Goal: Task Accomplishment & Management: Manage account settings

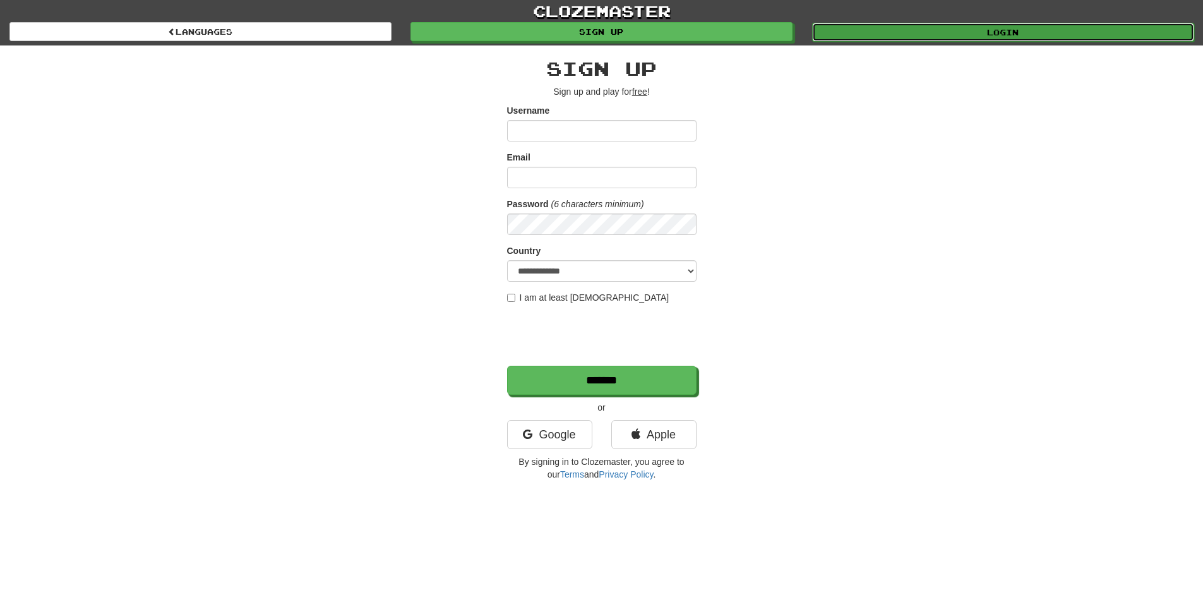
click at [1029, 34] on link "Login" at bounding box center [1003, 32] width 382 height 19
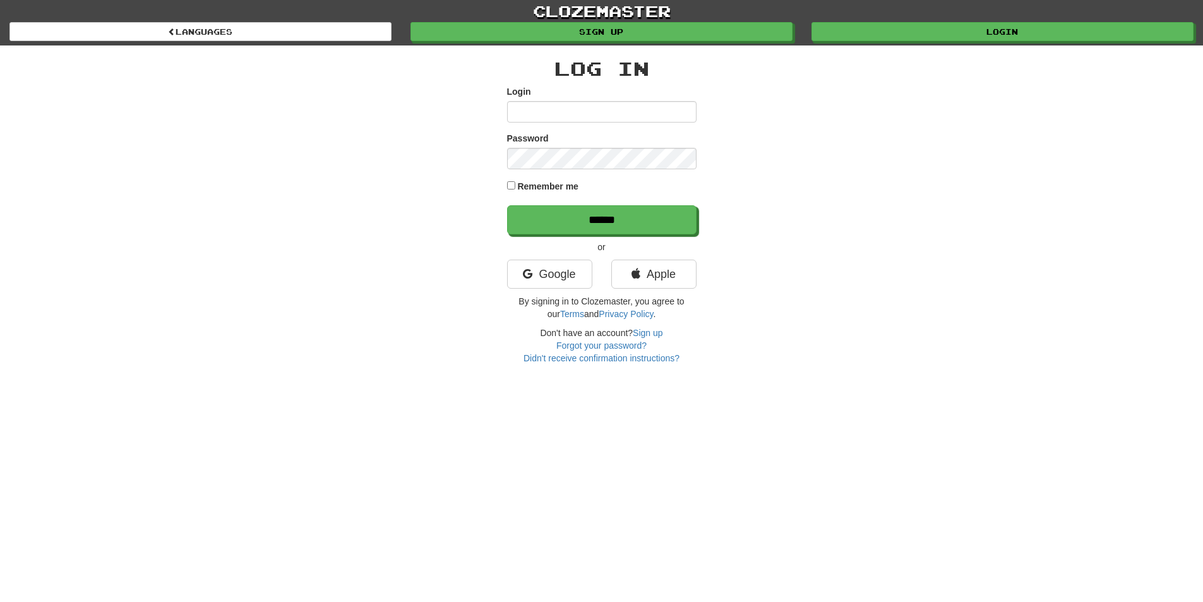
click at [623, 107] on input "Login" at bounding box center [601, 111] width 189 height 21
click at [564, 266] on link "Google" at bounding box center [549, 274] width 85 height 29
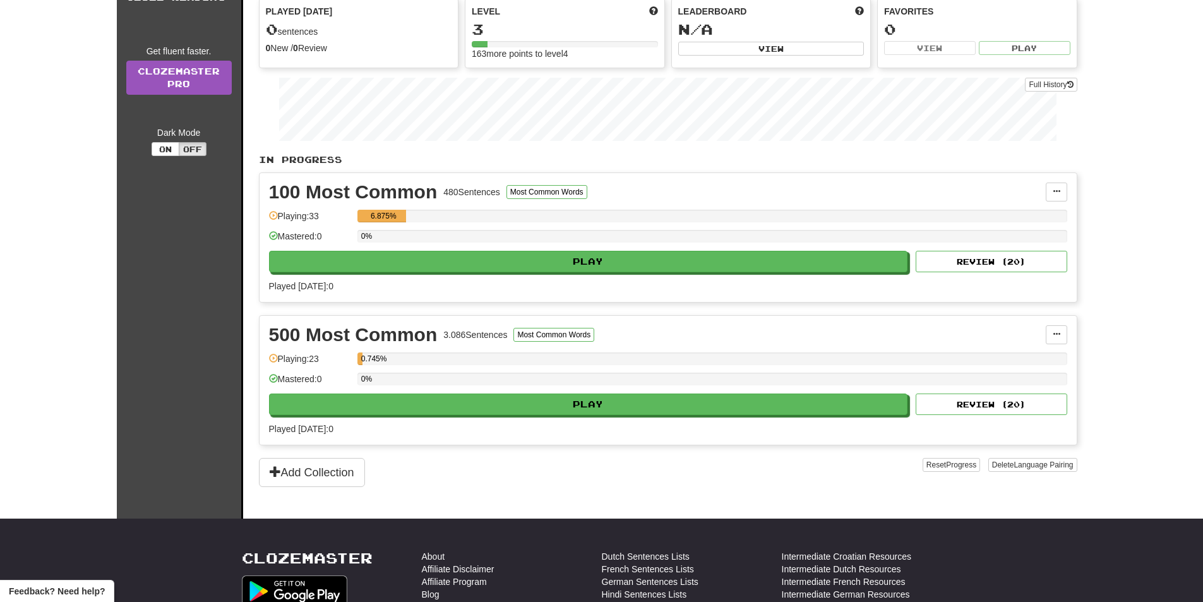
scroll to position [126, 0]
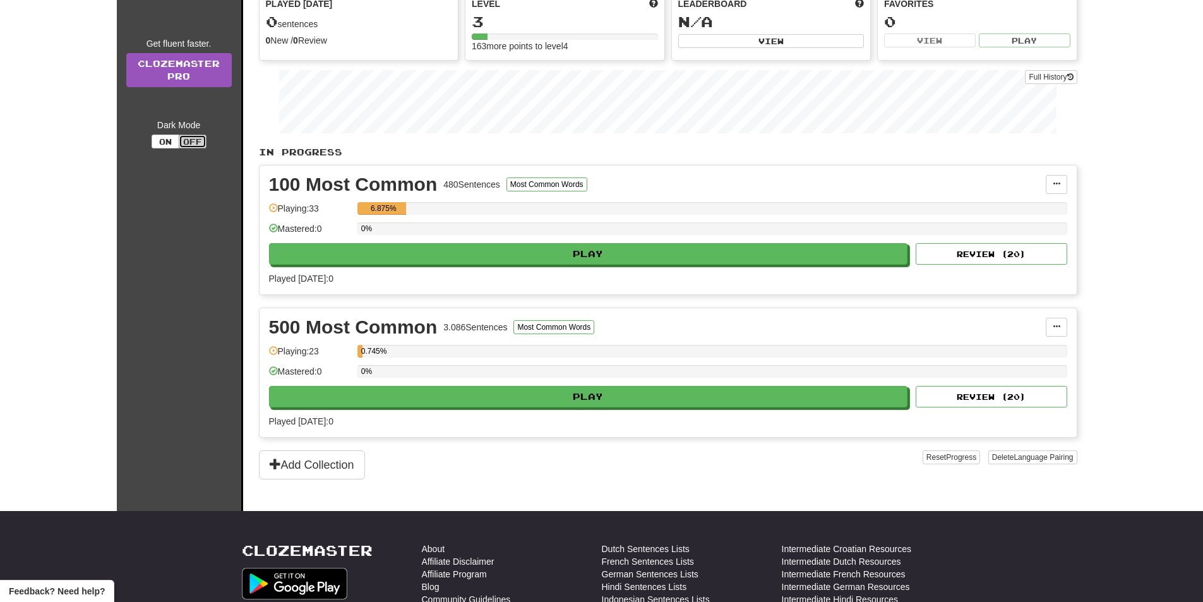
click at [186, 136] on button "Off" at bounding box center [193, 142] width 28 height 14
click at [169, 140] on button "On" at bounding box center [166, 142] width 28 height 14
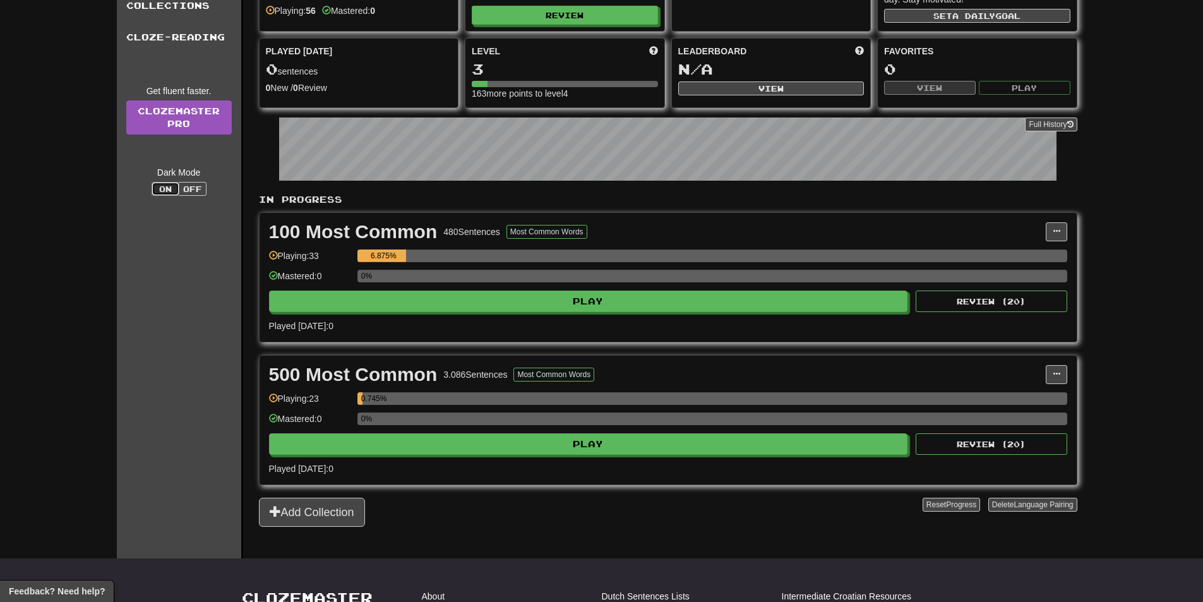
scroll to position [0, 0]
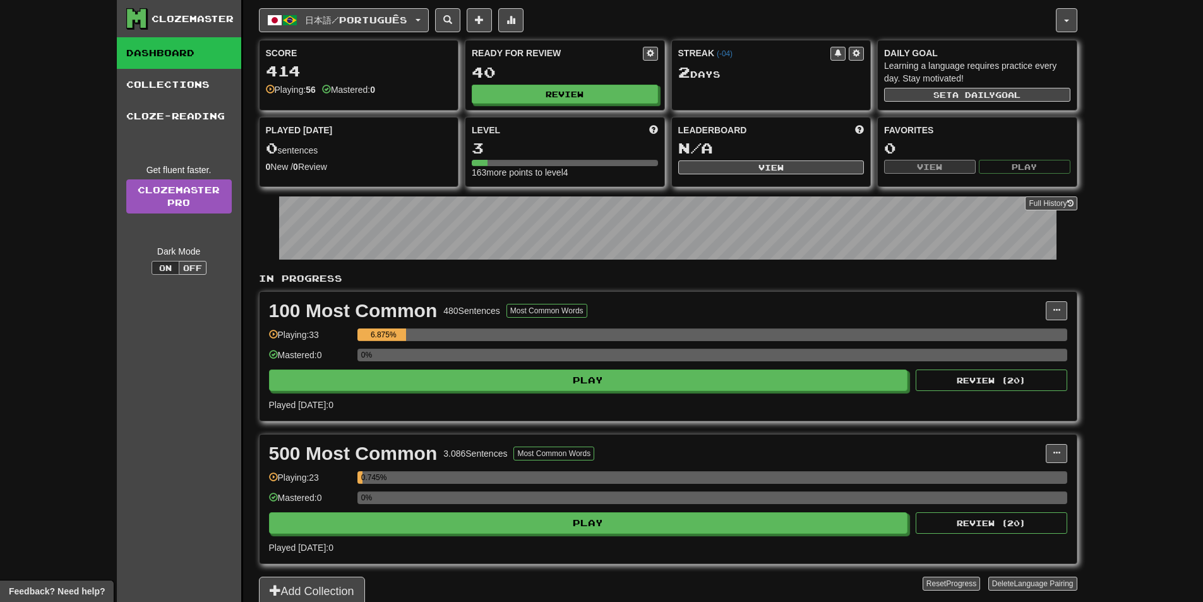
click at [1087, 101] on div "Clozemaster Dashboard Collections Cloze-Reading Get fluent faster. Clozemaster …" at bounding box center [601, 303] width 1203 height 606
click at [1118, 45] on div "Clozemaster Dashboard Collections Cloze-Reading Get fluent faster. Clozemaster …" at bounding box center [601, 303] width 1203 height 606
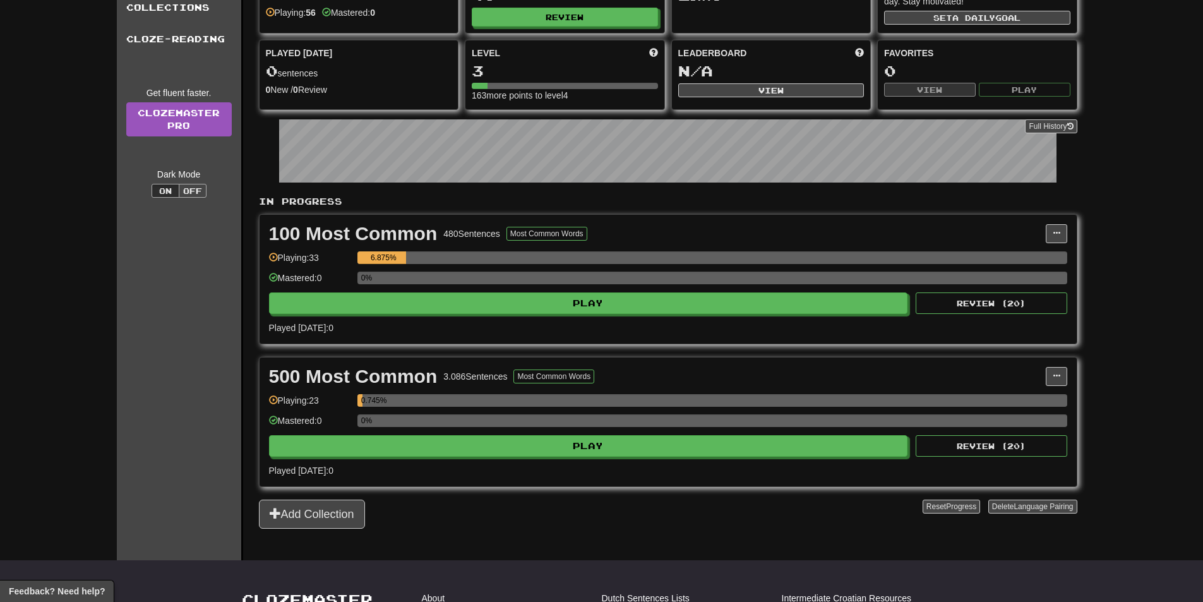
scroll to position [63, 0]
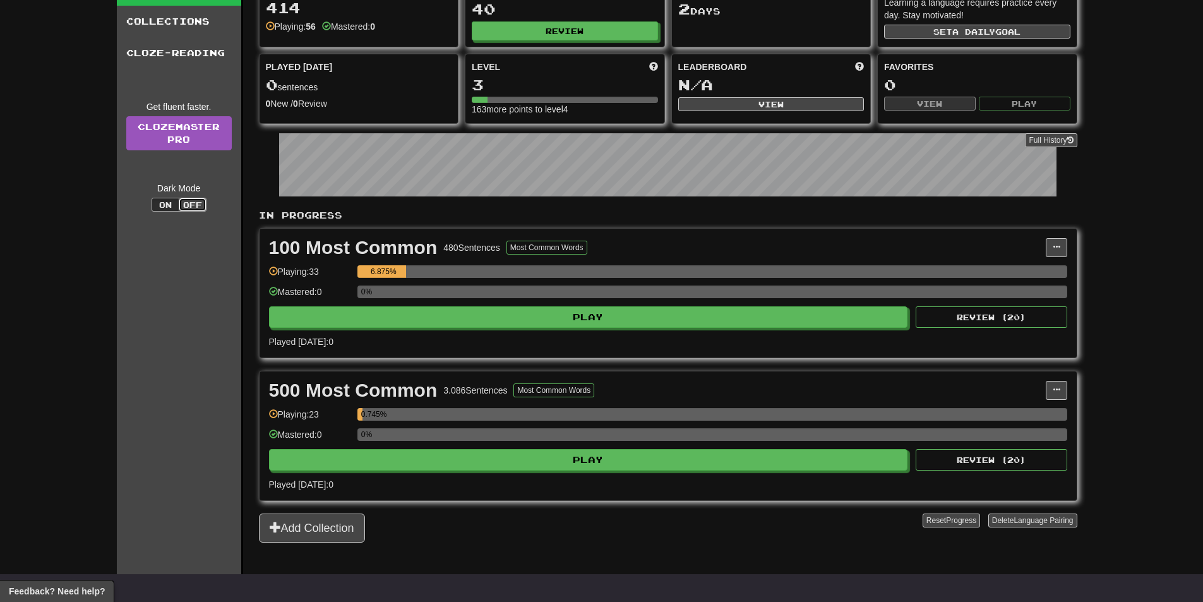
click at [189, 204] on button "Off" at bounding box center [193, 205] width 28 height 14
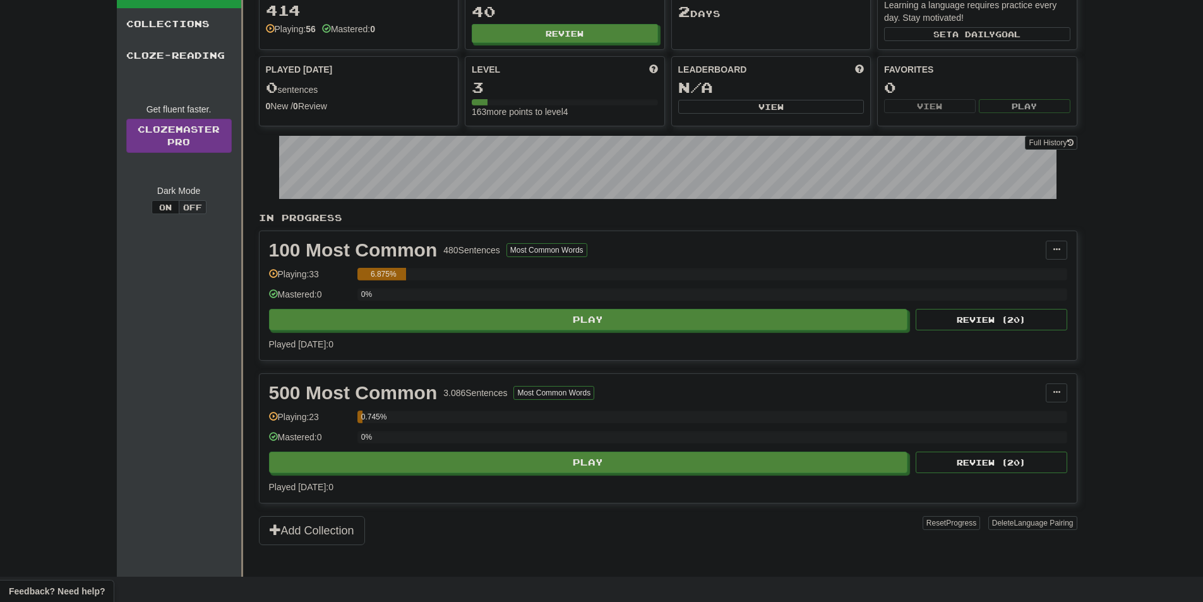
scroll to position [0, 0]
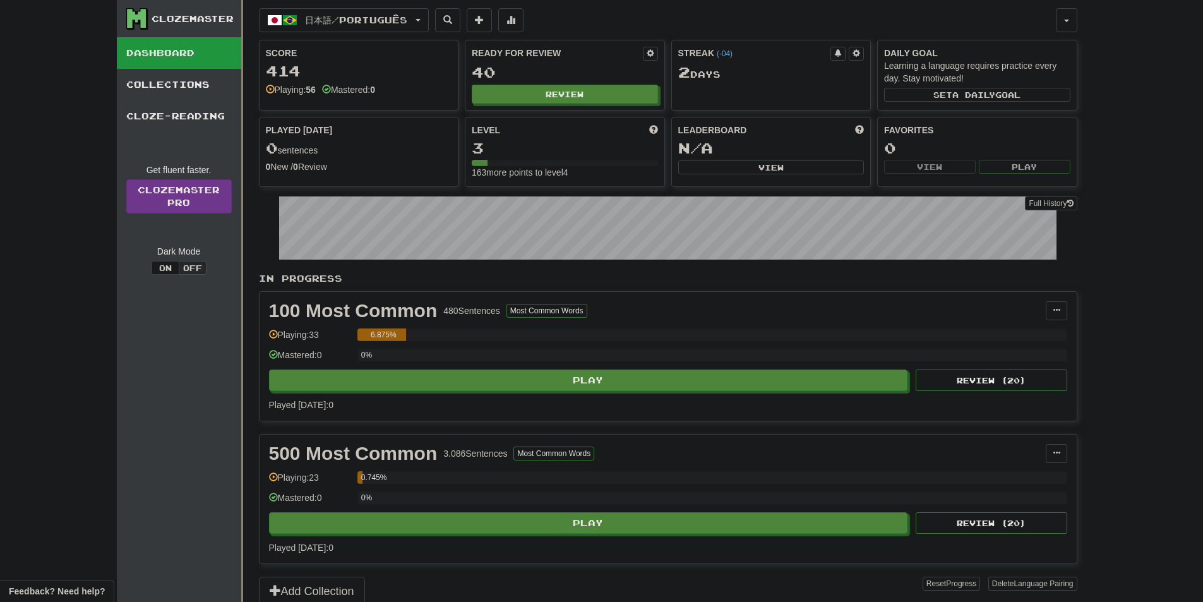
click at [1139, 301] on div "Clozemaster Dashboard Collections Cloze-Reading Get fluent faster. Clozemaster …" at bounding box center [601, 303] width 1203 height 606
